Goal: Find specific page/section: Find specific page/section

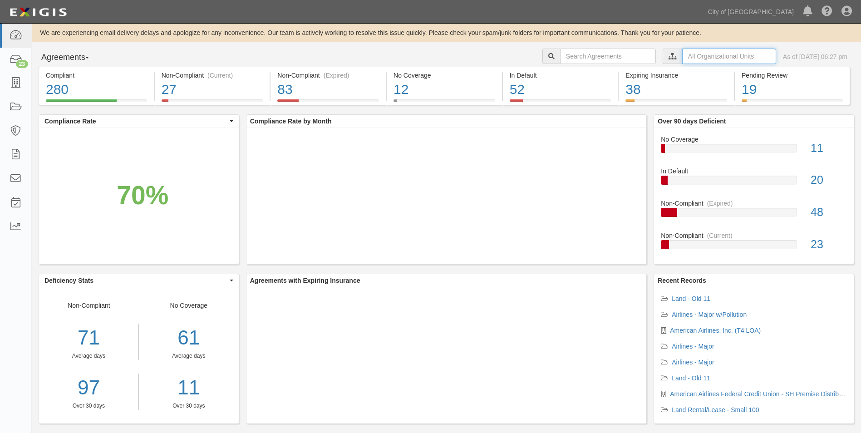
click at [682, 55] on input "text" at bounding box center [729, 56] width 94 height 15
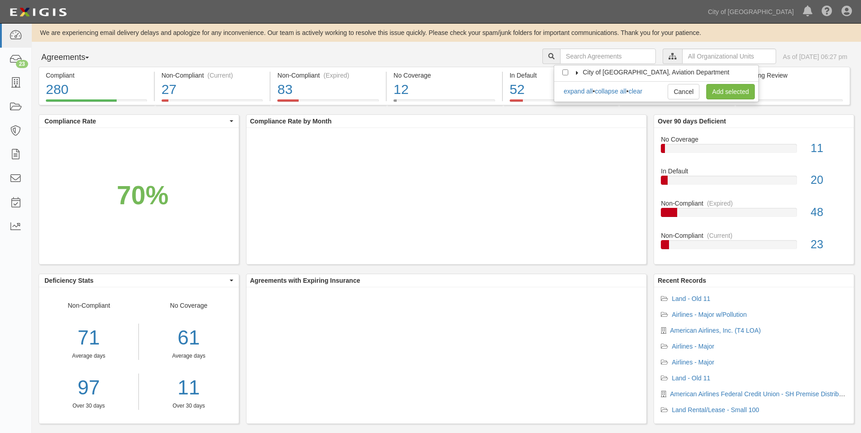
click at [584, 75] on span "City of [GEOGRAPHIC_DATA], Aviation Department" at bounding box center [656, 72] width 147 height 7
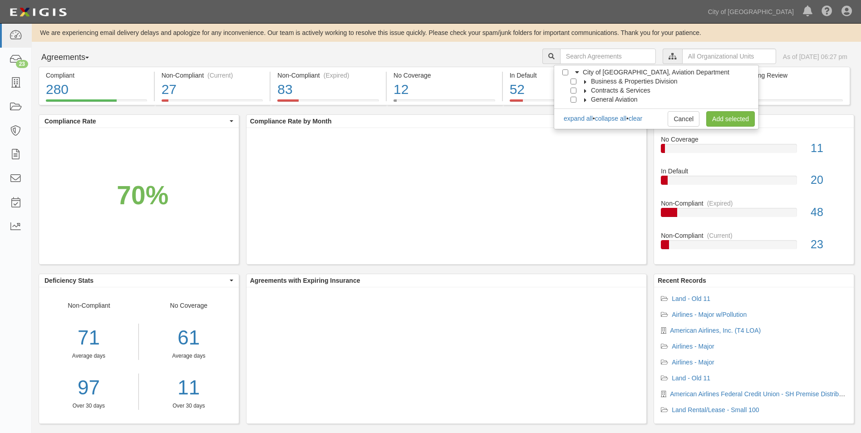
click at [584, 81] on icon at bounding box center [585, 82] width 6 height 4
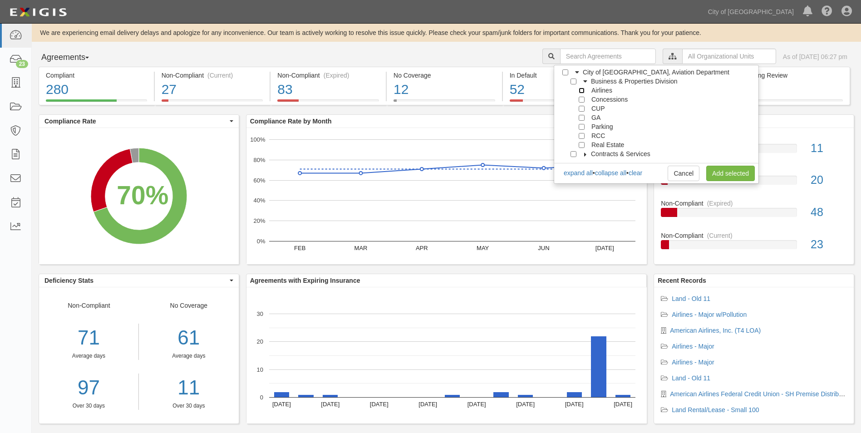
click at [579, 89] on input "Airlines" at bounding box center [581, 91] width 6 height 6
checkbox input "true"
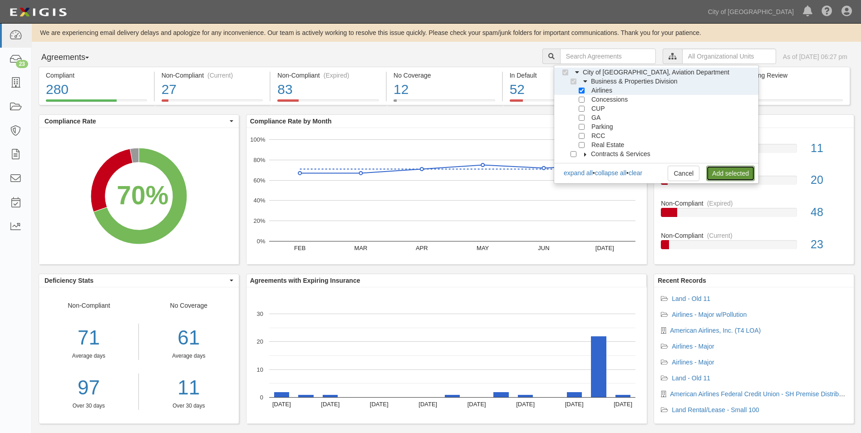
click at [714, 170] on link "Add selected" at bounding box center [730, 173] width 49 height 15
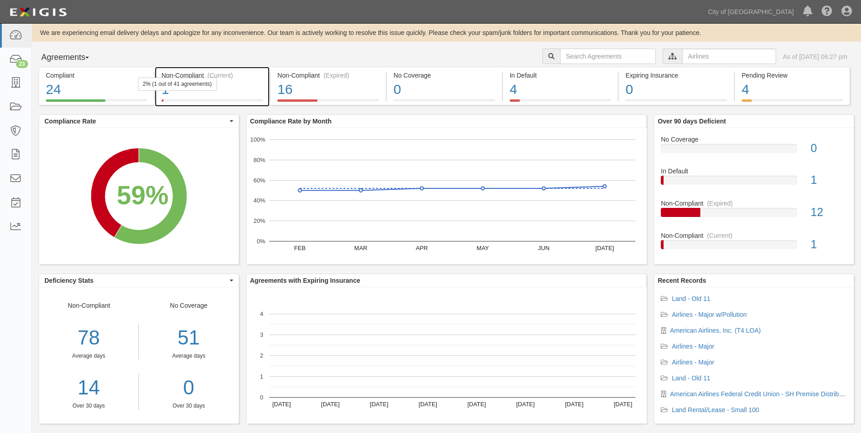
click at [192, 70] on div "Non-Compliant (Current) 1 2% (1 out of 41 agreements)" at bounding box center [212, 86] width 115 height 39
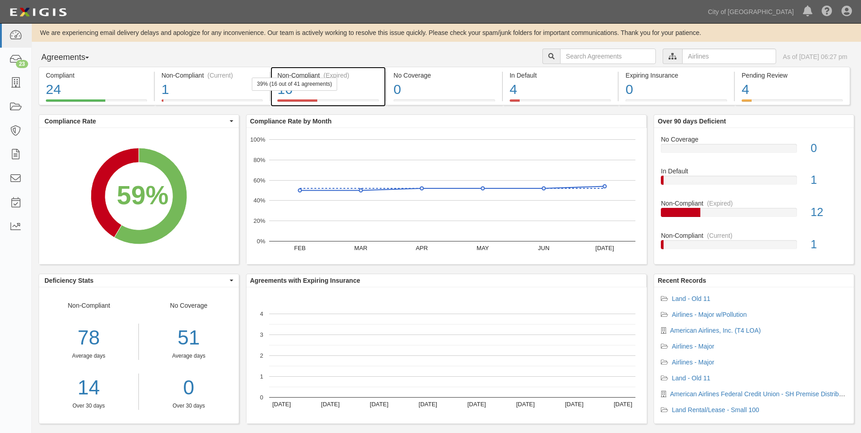
click at [305, 76] on div "Non-Compliant (Expired)" at bounding box center [328, 75] width 102 height 9
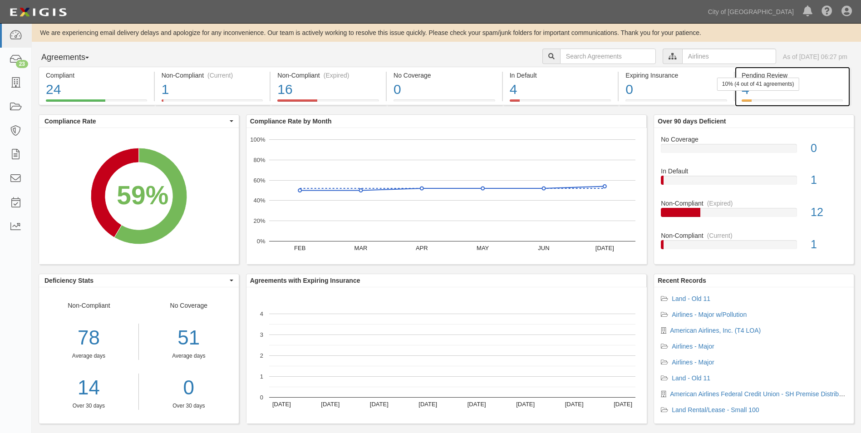
click at [776, 80] on div "10% (4 out of 41 agreements)" at bounding box center [758, 84] width 82 height 13
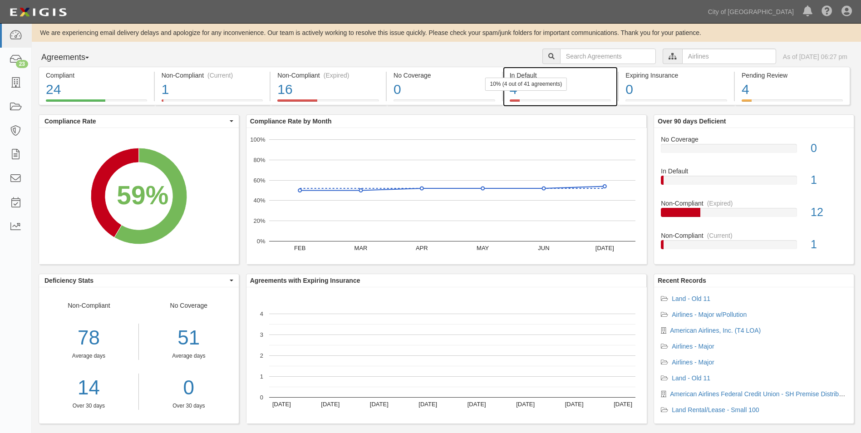
click at [539, 71] on div "In Default" at bounding box center [560, 75] width 102 height 9
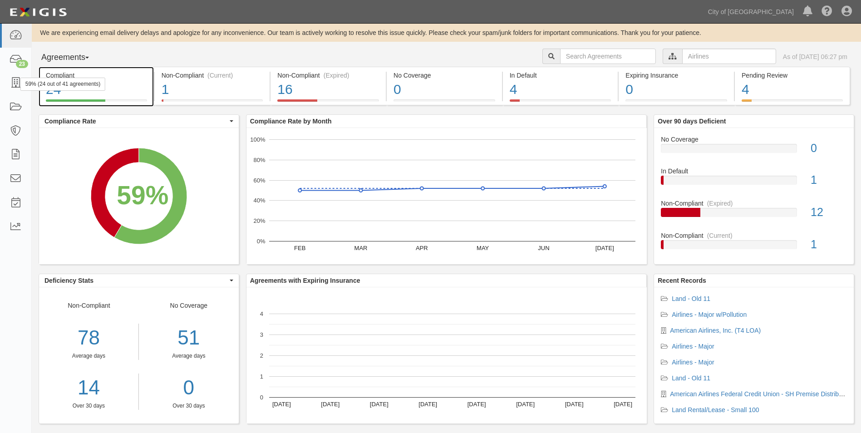
click at [107, 78] on div "Compliant" at bounding box center [96, 75] width 101 height 9
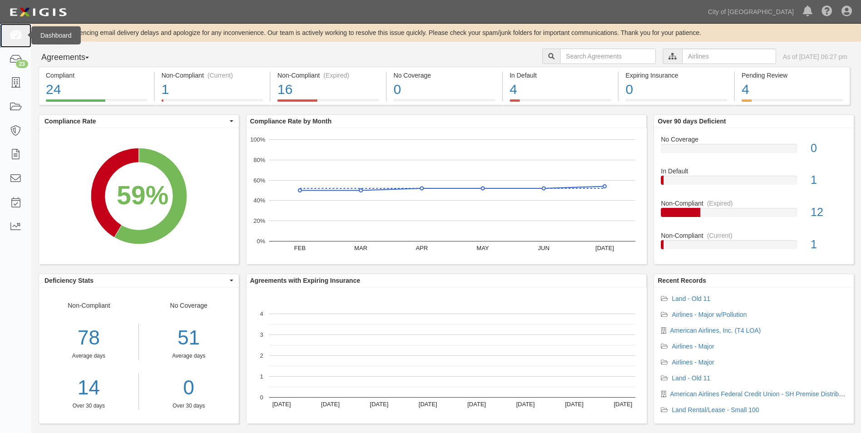
click at [19, 46] on link at bounding box center [15, 36] width 31 height 24
